Goal: Task Accomplishment & Management: Complete application form

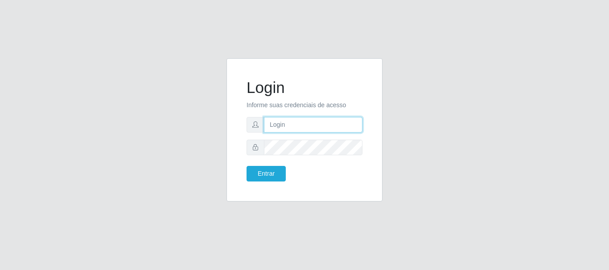
type input "[EMAIL_ADDRESS][DOMAIN_NAME]"
drag, startPoint x: 270, startPoint y: 123, endPoint x: 607, endPoint y: 146, distance: 337.7
click at [607, 146] on div "Login Informe suas credenciais de acesso [EMAIL_ADDRESS][DOMAIN_NAME] Entrar" at bounding box center [304, 135] width 609 height 270
click at [164, 144] on div "Login Informe suas credenciais de acesso Entrar" at bounding box center [304, 135] width 508 height 154
click at [286, 123] on input "text" at bounding box center [313, 125] width 98 height 16
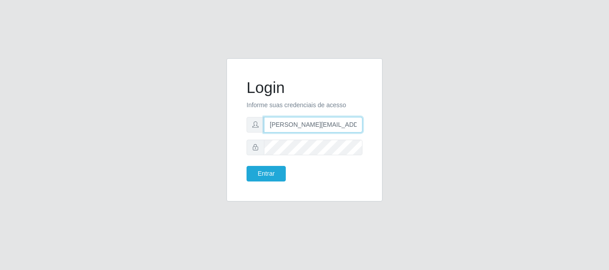
type input "[PERSON_NAME][EMAIL_ADDRESS][DOMAIN_NAME]"
click at [271, 165] on form "Login Informe suas credenciais de acesso [PERSON_NAME][EMAIL_ADDRESS][DOMAIN_NA…" at bounding box center [304, 129] width 116 height 103
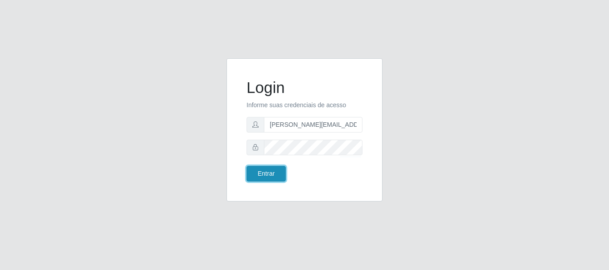
click at [272, 176] on button "Entrar" at bounding box center [265, 174] width 39 height 16
click at [260, 174] on button "Entrar" at bounding box center [265, 174] width 39 height 16
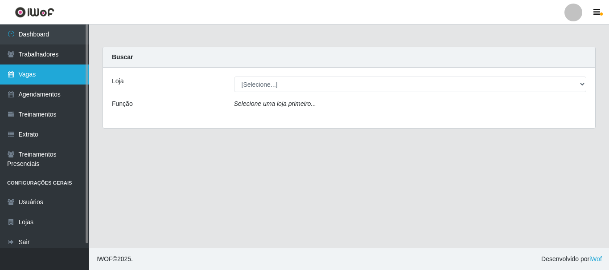
click at [44, 75] on link "Vagas" at bounding box center [44, 75] width 89 height 20
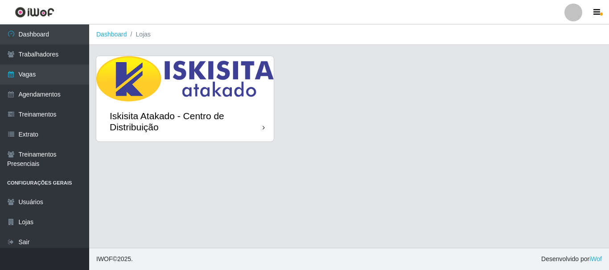
click at [151, 111] on div "Iskisita Atakado - Centro de Distribuição" at bounding box center [186, 122] width 153 height 22
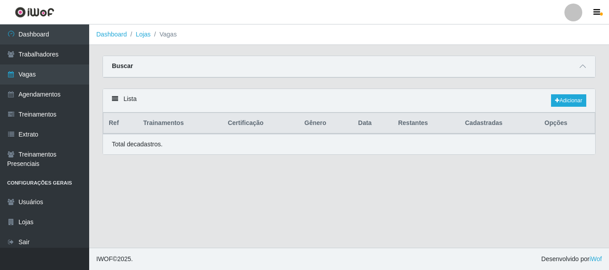
drag, startPoint x: 377, startPoint y: 70, endPoint x: 365, endPoint y: 66, distance: 12.5
click at [378, 70] on div "Buscar" at bounding box center [349, 66] width 492 height 21
click at [565, 95] on div "Lista Adicionar" at bounding box center [349, 101] width 492 height 24
click at [569, 100] on link "Adicionar" at bounding box center [568, 100] width 35 height 12
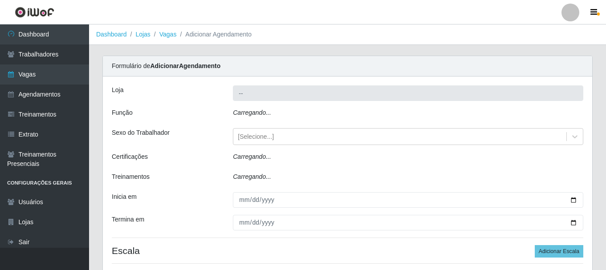
type input "Iskisita Atakado - Centro de Distribuição"
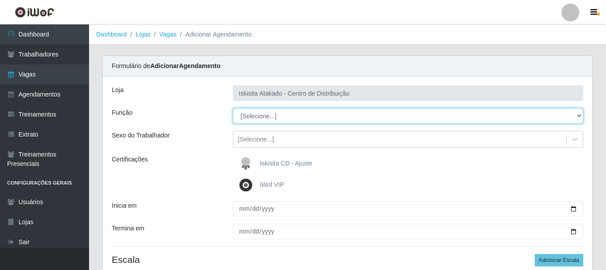
click at [264, 115] on select "[Selecione...] Auxiliar de Estoque Auxiliar de Estoque + Auxiliar de Estoque ++…" at bounding box center [408, 116] width 351 height 16
select select "75"
click at [233, 108] on select "[Selecione...] Auxiliar de Estoque Auxiliar de Estoque + Auxiliar de Estoque ++…" at bounding box center [408, 116] width 351 height 16
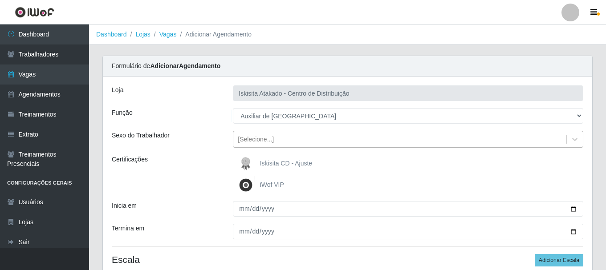
click at [258, 140] on div "[Selecione...]" at bounding box center [256, 139] width 36 height 9
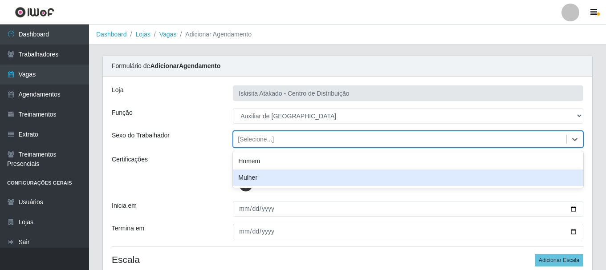
click at [254, 179] on div "Mulher" at bounding box center [408, 178] width 351 height 16
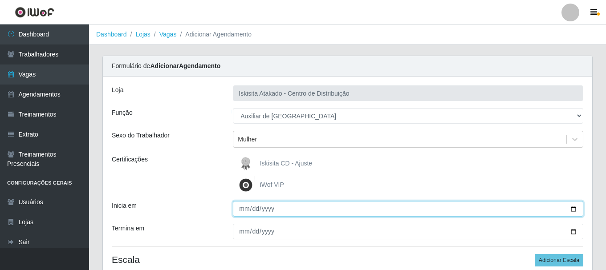
click at [242, 211] on input "Inicia em" at bounding box center [408, 209] width 351 height 16
type input "[DATE]"
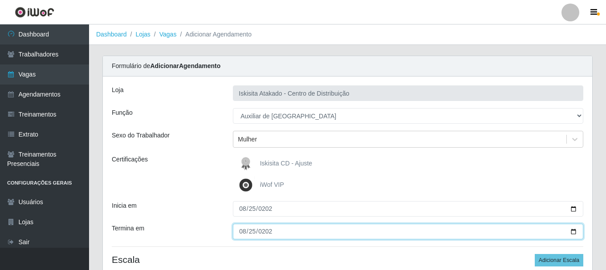
type input "[DATE]"
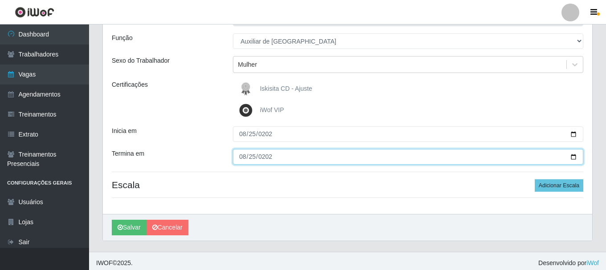
scroll to position [79, 0]
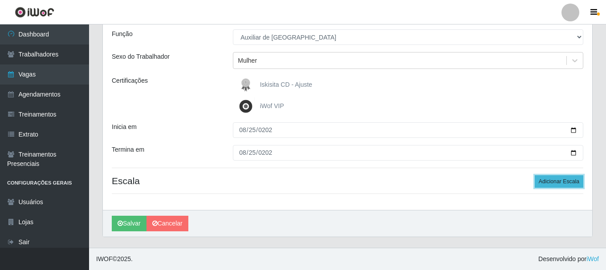
click at [562, 180] on button "Adicionar Escala" at bounding box center [559, 182] width 49 height 12
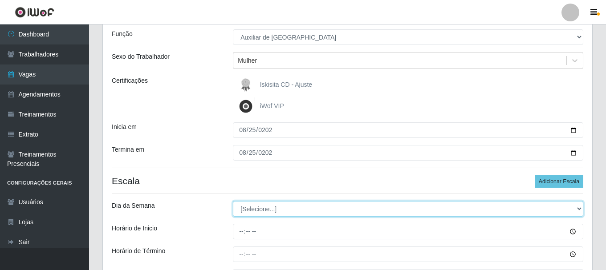
click at [289, 209] on select "[Selecione...] Segunda Terça Quarta Quinta Sexta Sábado Domingo" at bounding box center [408, 209] width 351 height 16
select select "1"
click at [233, 201] on select "[Selecione...] Segunda Terça Quarta Quinta Sexta Sábado Domingo" at bounding box center [408, 209] width 351 height 16
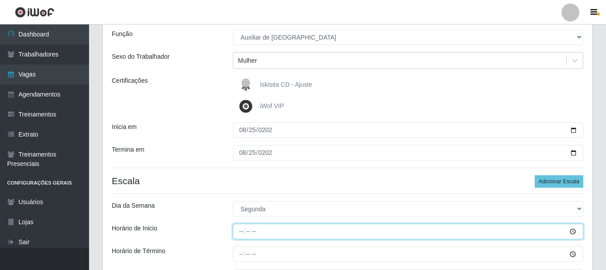
click at [243, 229] on input "Horário de Inicio" at bounding box center [408, 232] width 351 height 16
type input "08:00"
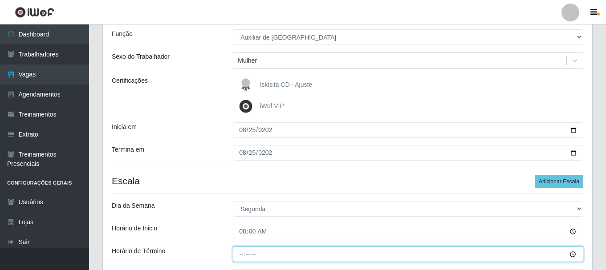
type input "14:00"
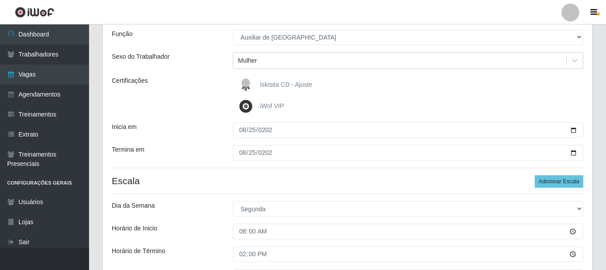
click at [213, 180] on h4 "Escala Adicionar Escala" at bounding box center [348, 181] width 472 height 11
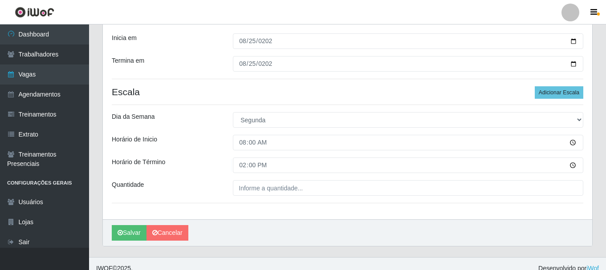
scroll to position [177, 0]
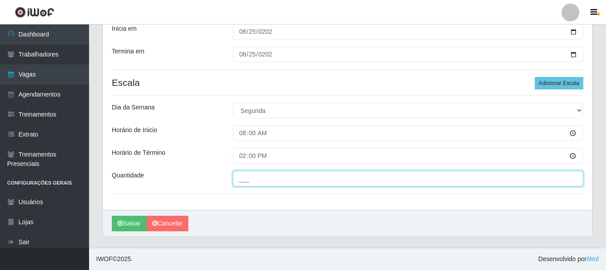
click at [253, 178] on input "___" at bounding box center [408, 179] width 351 height 16
type input "1__"
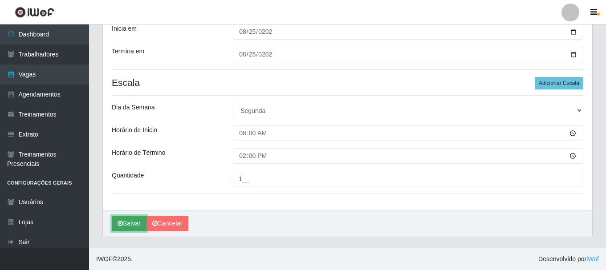
click at [127, 220] on button "Salvar" at bounding box center [129, 224] width 35 height 16
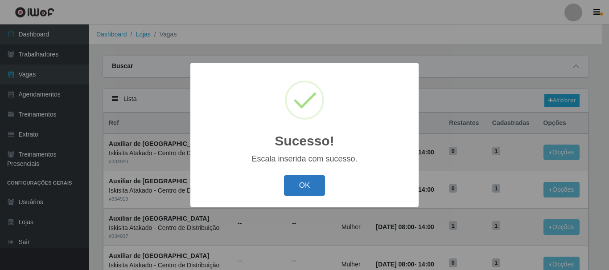
click at [303, 184] on button "OK" at bounding box center [304, 186] width 41 height 21
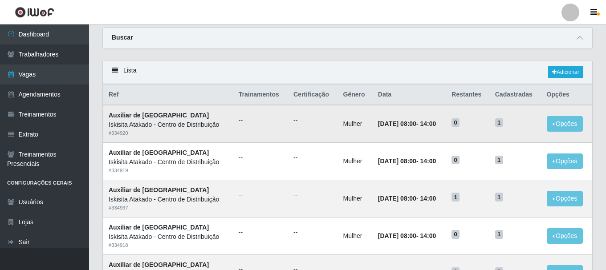
scroll to position [45, 0]
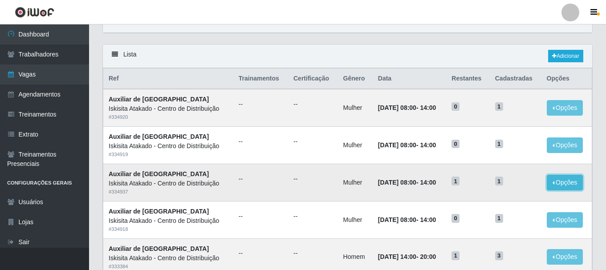
click at [561, 184] on button "Opções" at bounding box center [565, 183] width 37 height 16
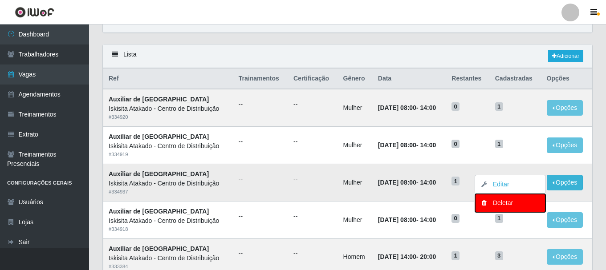
click at [518, 203] on div "Deletar" at bounding box center [510, 203] width 53 height 9
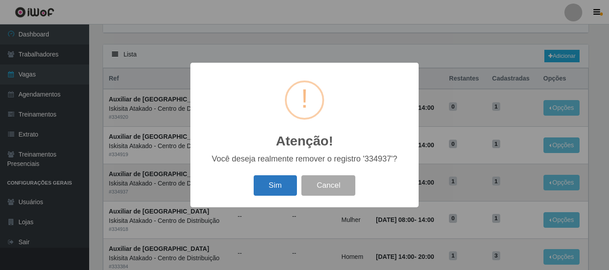
click at [267, 184] on button "Sim" at bounding box center [275, 186] width 43 height 21
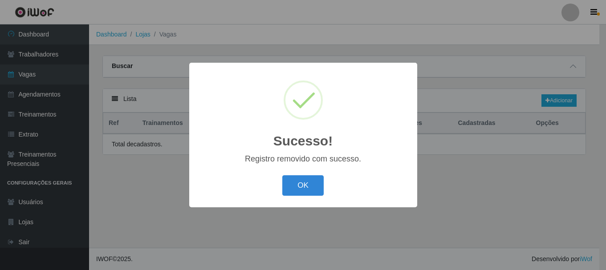
scroll to position [0, 0]
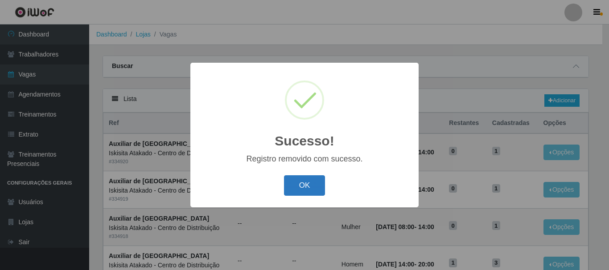
click at [315, 185] on button "OK" at bounding box center [304, 186] width 41 height 21
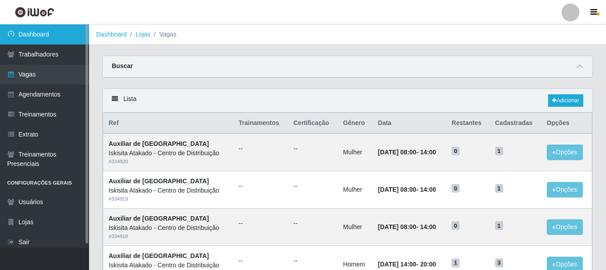
click at [49, 35] on link "Dashboard" at bounding box center [44, 35] width 89 height 20
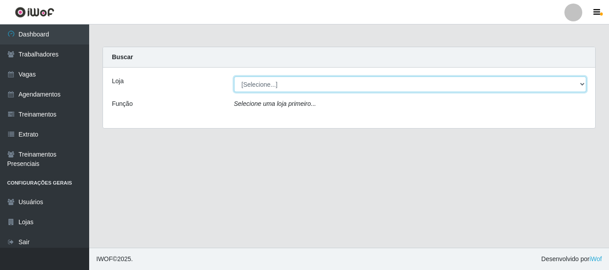
click at [291, 83] on select "[Selecione...] Iskisita Atakado - Centro de Distribuição" at bounding box center [410, 85] width 352 height 16
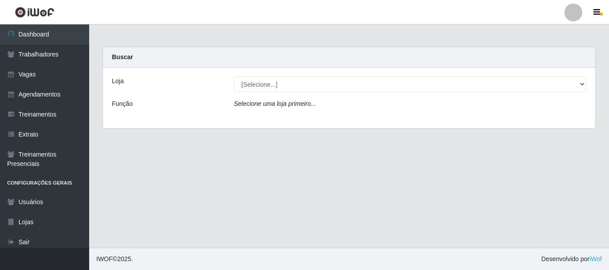
drag, startPoint x: 288, startPoint y: 118, endPoint x: 292, endPoint y: 112, distance: 6.7
click at [289, 116] on div "Loja [Selecione...] Iskisita Atakado - Centro de Distribuição Função Selecione …" at bounding box center [349, 98] width 492 height 61
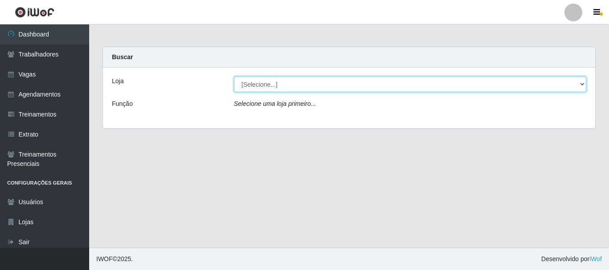
click at [308, 91] on select "[Selecione...] Iskisita Atakado - Centro de Distribuição" at bounding box center [410, 85] width 352 height 16
select select "425"
click at [234, 77] on select "[Selecione...] Iskisita Atakado - Centro de Distribuição" at bounding box center [410, 85] width 352 height 16
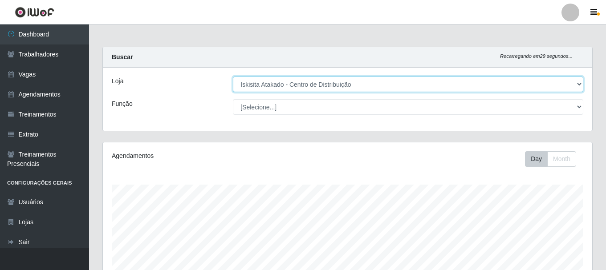
scroll to position [185, 490]
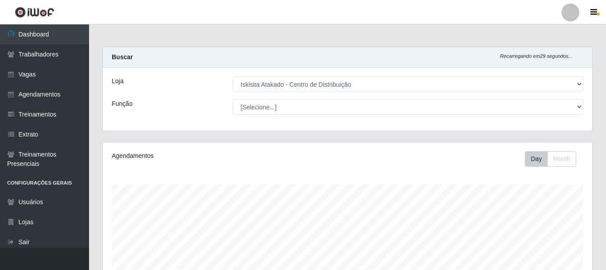
drag, startPoint x: 409, startPoint y: 38, endPoint x: 405, endPoint y: 46, distance: 9.2
click at [409, 39] on main "Carregando... Buscar Recarregando em 29 segundos... Loja [Selecione...] Iskisit…" at bounding box center [347, 218] width 517 height 386
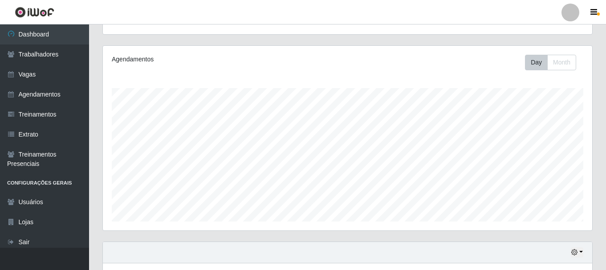
scroll to position [163, 0]
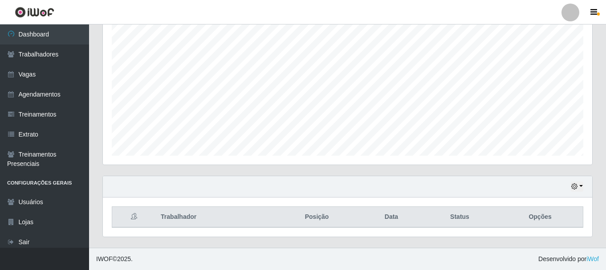
drag, startPoint x: 590, startPoint y: 187, endPoint x: 584, endPoint y: 185, distance: 6.5
click at [590, 187] on div "Hoje 1 dia 3 dias 1 Semana Não encerrados" at bounding box center [348, 186] width 490 height 21
drag, startPoint x: 584, startPoint y: 185, endPoint x: 576, endPoint y: 187, distance: 8.2
click at [584, 185] on div "Hoje 1 dia 3 dias 1 Semana Não encerrados" at bounding box center [348, 186] width 490 height 21
click at [574, 188] on icon "button" at bounding box center [575, 187] width 6 height 6
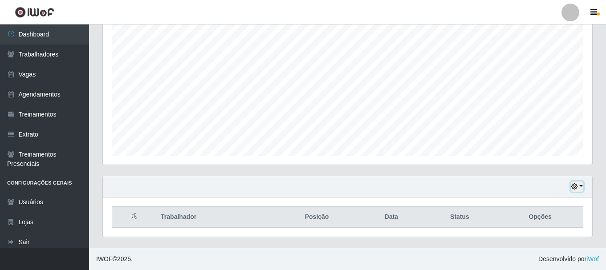
scroll to position [185, 490]
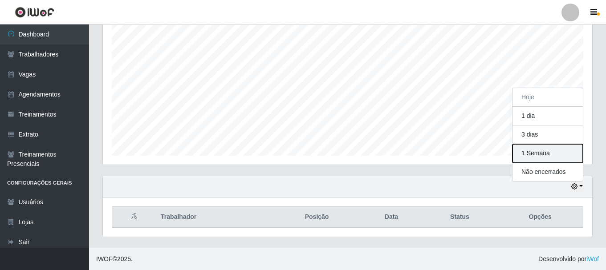
click at [536, 152] on button "1 Semana" at bounding box center [548, 153] width 70 height 19
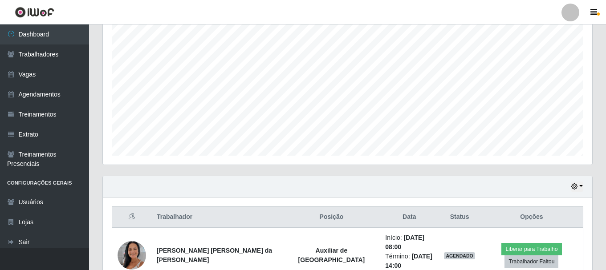
click at [315, 168] on div "Agendamentos Day Month 31/07 Agendamentos 18" at bounding box center [348, 78] width 504 height 197
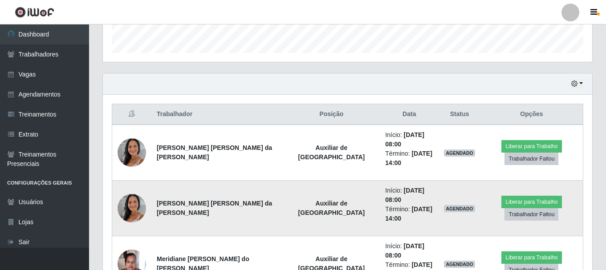
scroll to position [302, 0]
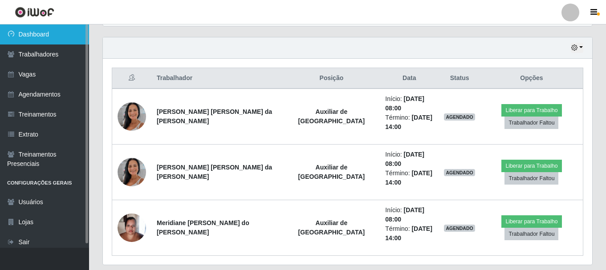
click at [37, 31] on link "Dashboard" at bounding box center [44, 35] width 89 height 20
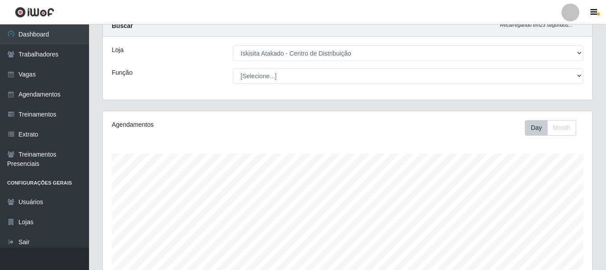
scroll to position [0, 0]
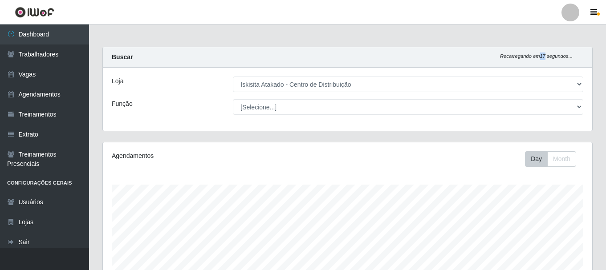
click at [548, 54] on icon "Recarregando em 17 segundos..." at bounding box center [536, 55] width 73 height 5
drag, startPoint x: 554, startPoint y: 62, endPoint x: 560, endPoint y: 59, distance: 7.0
click at [554, 62] on div "Buscar Recarregando em 17 segundos..." at bounding box center [348, 57] width 490 height 20
drag, startPoint x: 563, startPoint y: 56, endPoint x: 573, endPoint y: 58, distance: 10.1
click at [567, 57] on icon "Recarregando em 17 segundos..." at bounding box center [536, 55] width 73 height 5
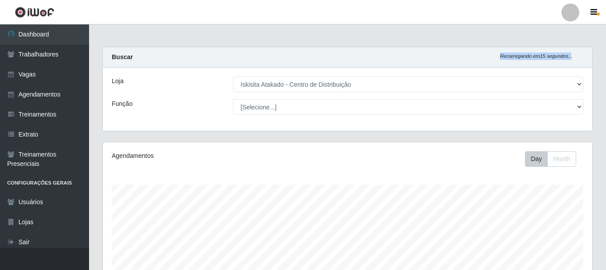
drag, startPoint x: 572, startPoint y: 53, endPoint x: 492, endPoint y: 53, distance: 79.8
click at [492, 53] on div "Buscar Recarregando em 15 segundos..." at bounding box center [348, 57] width 490 height 20
